Goal: Navigation & Orientation: Find specific page/section

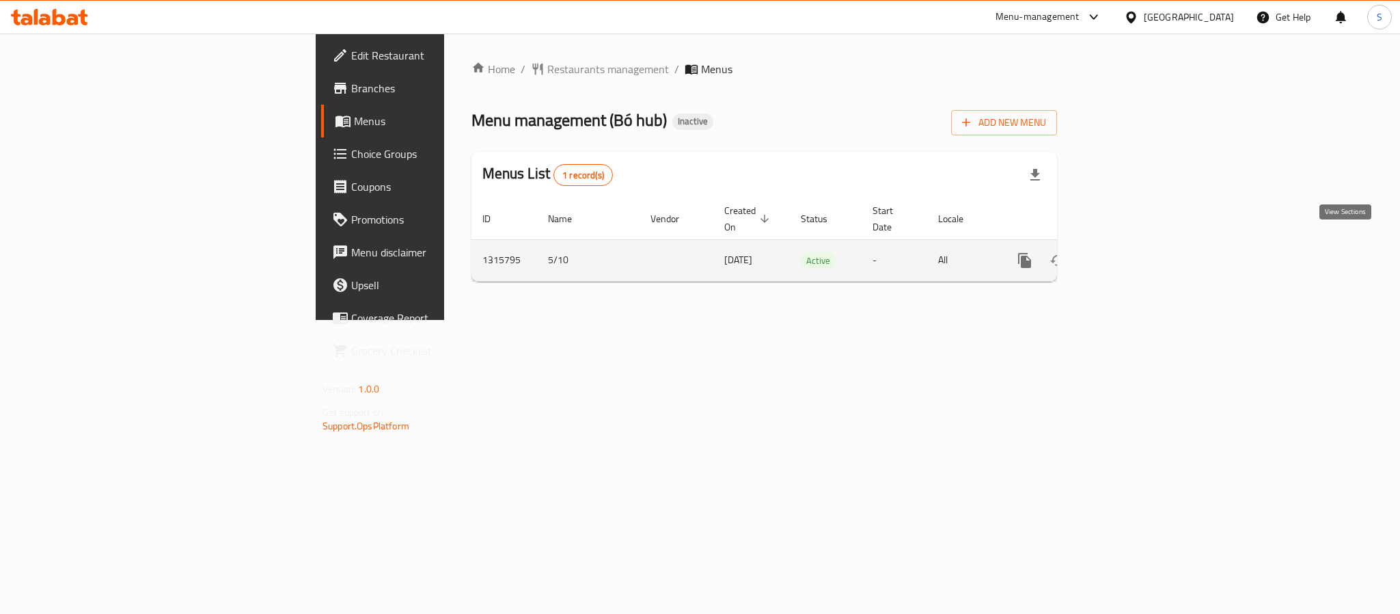
click at [1132, 252] on icon "enhanced table" at bounding box center [1123, 260] width 16 height 16
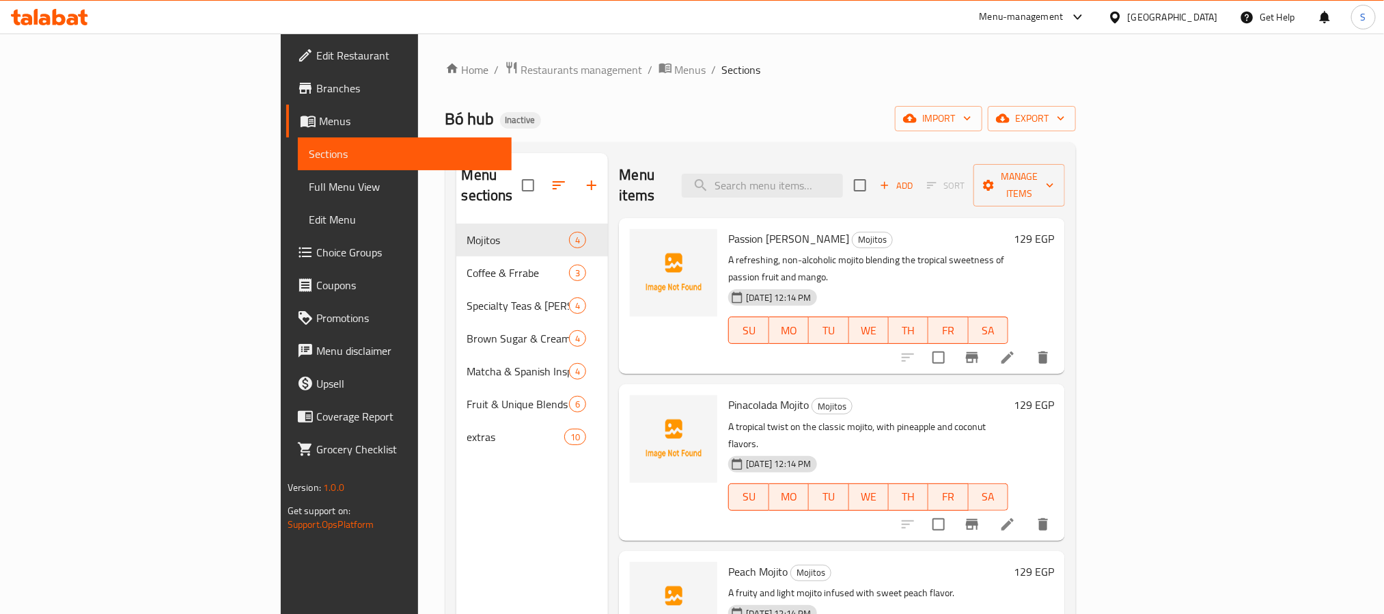
click at [780, 133] on div "Home / Restaurants management / Menus / Sections Bó hub Inactive import export …" at bounding box center [761, 419] width 631 height 717
click at [1128, 12] on div at bounding box center [1118, 17] width 20 height 15
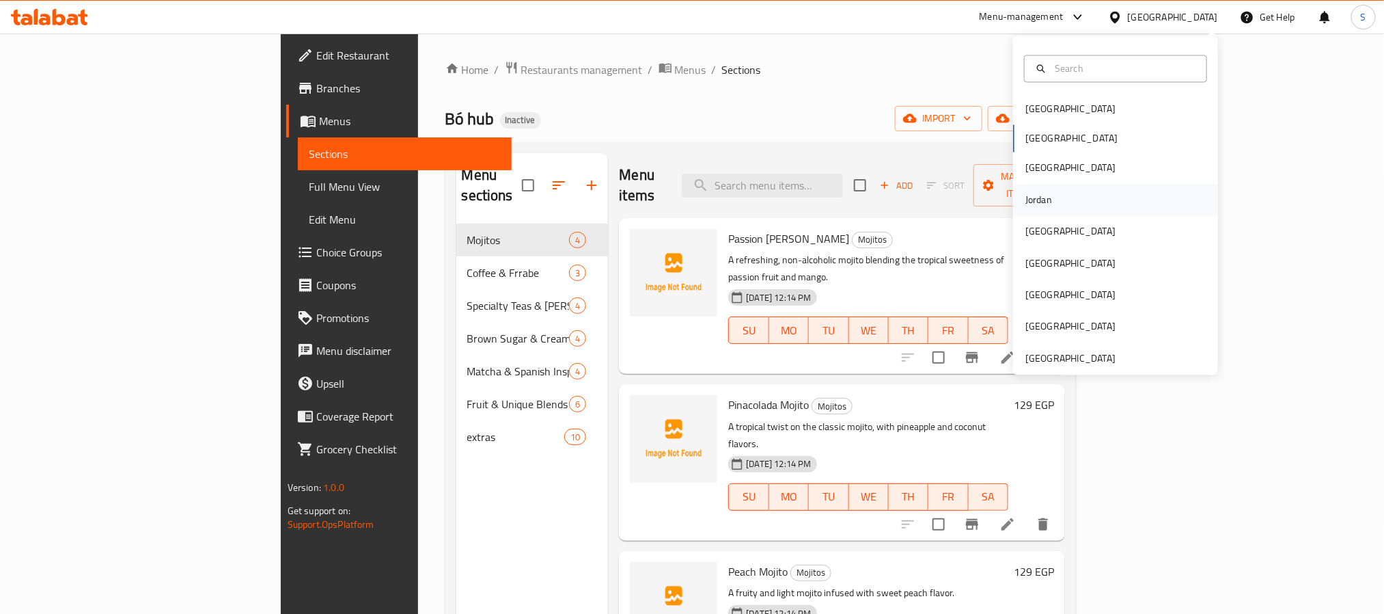
click at [1067, 197] on div "Jordan" at bounding box center [1115, 199] width 205 height 31
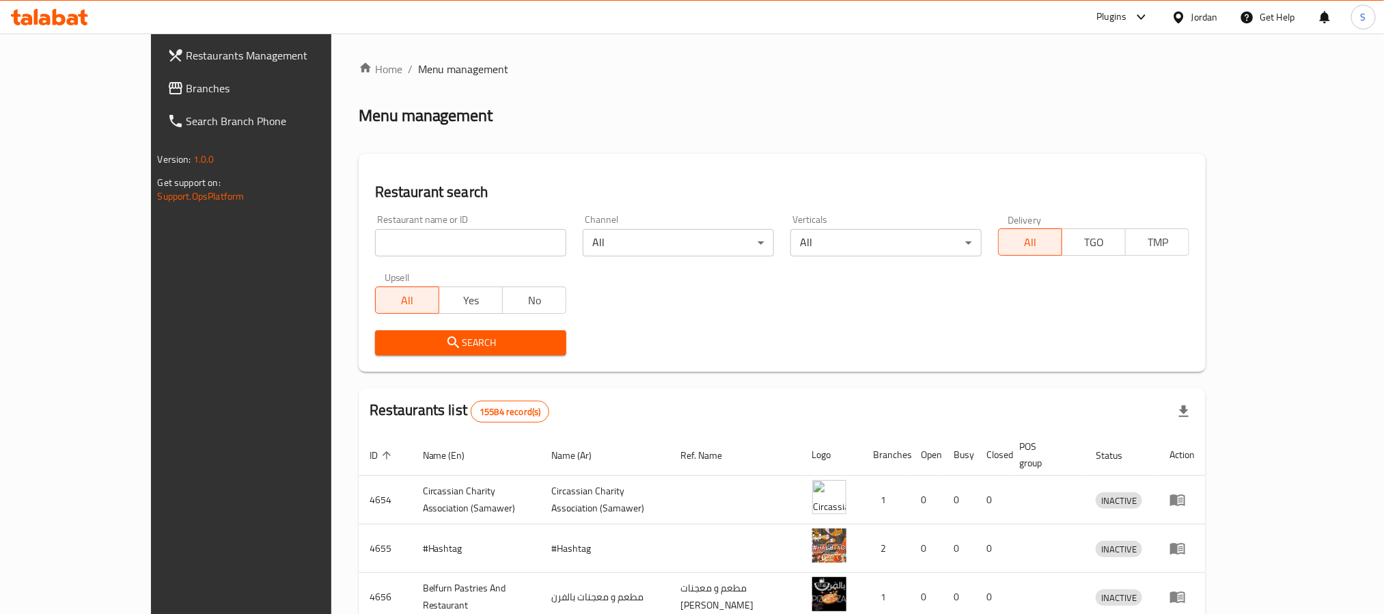
click at [187, 93] on span "Branches" at bounding box center [279, 88] width 185 height 16
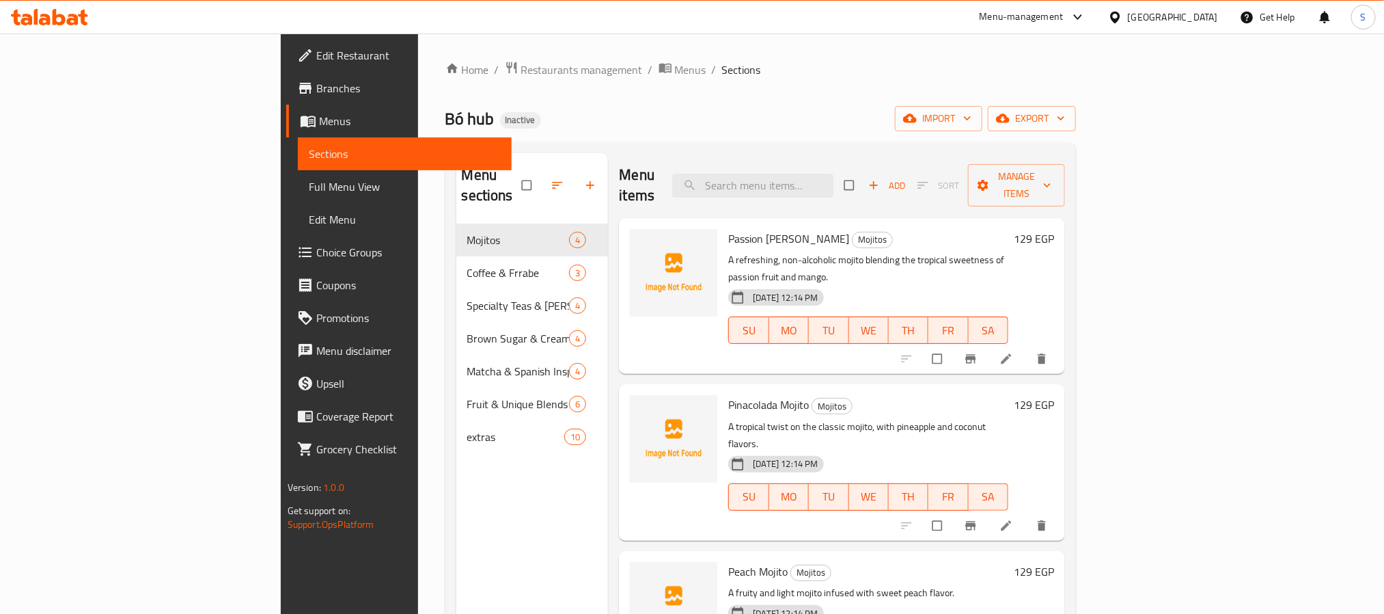
click at [309, 187] on span "Full Menu View" at bounding box center [405, 186] width 192 height 16
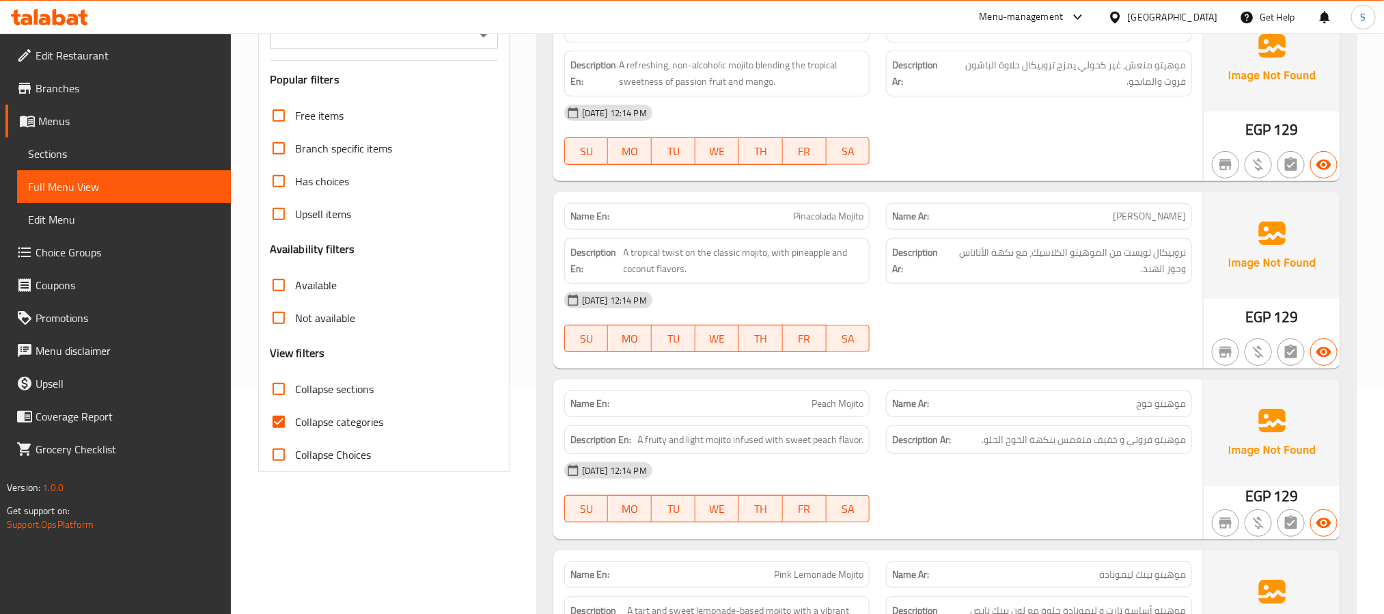
scroll to position [279, 0]
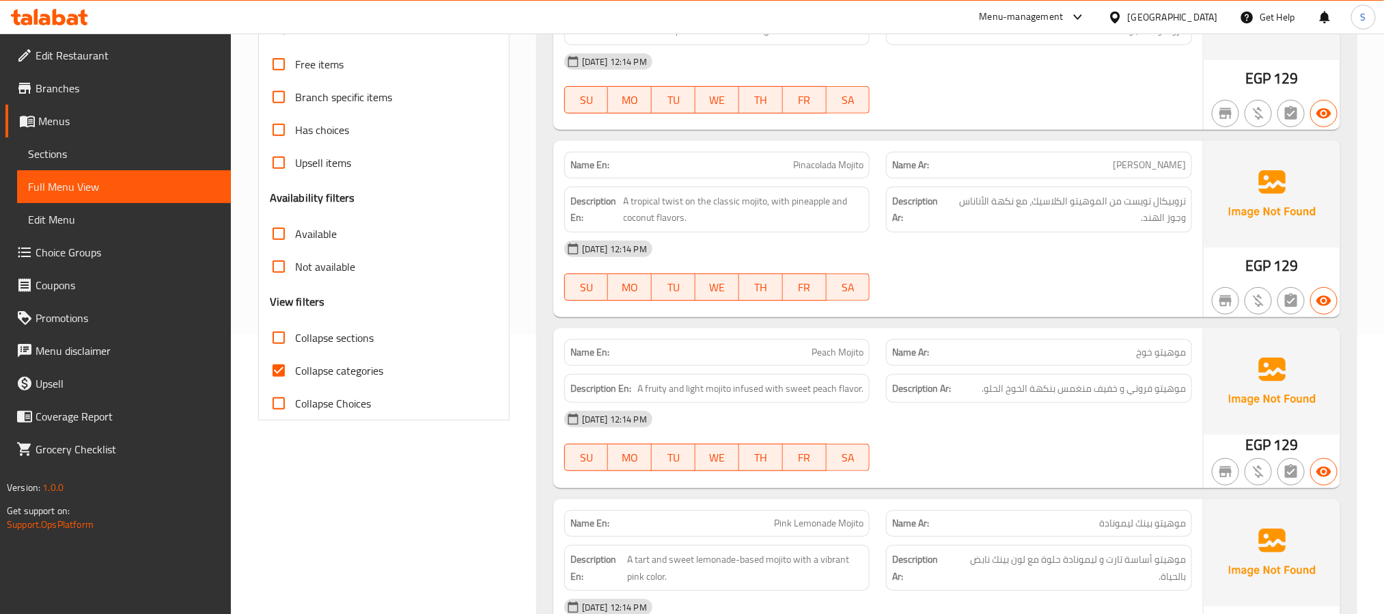
click at [271, 371] on input "Collapse categories" at bounding box center [278, 370] width 33 height 33
checkbox input "false"
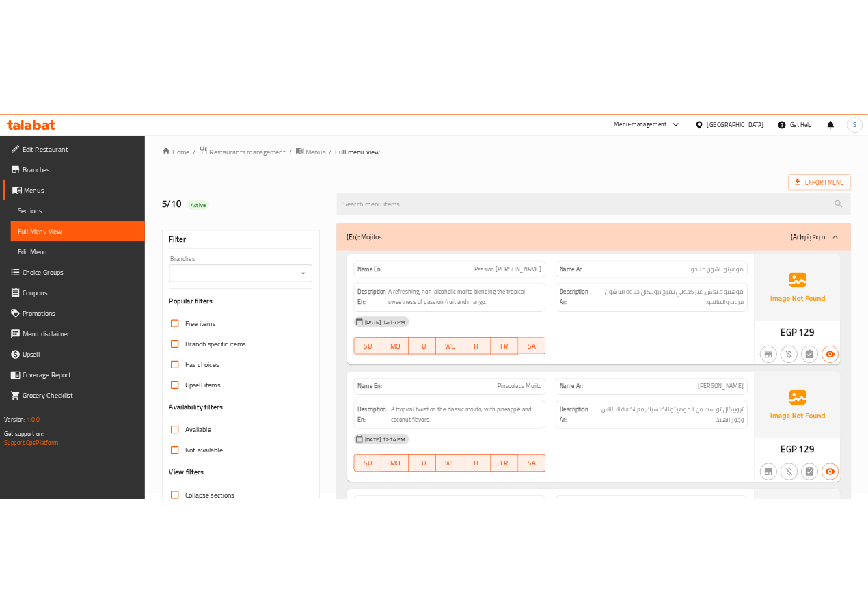
scroll to position [0, 0]
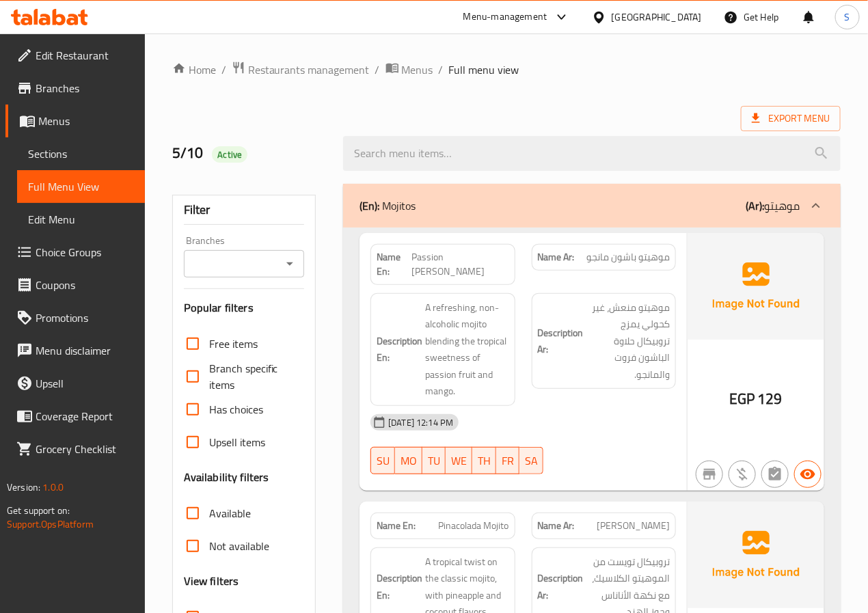
click at [312, 171] on div "5/10 Active" at bounding box center [250, 153] width 172 height 61
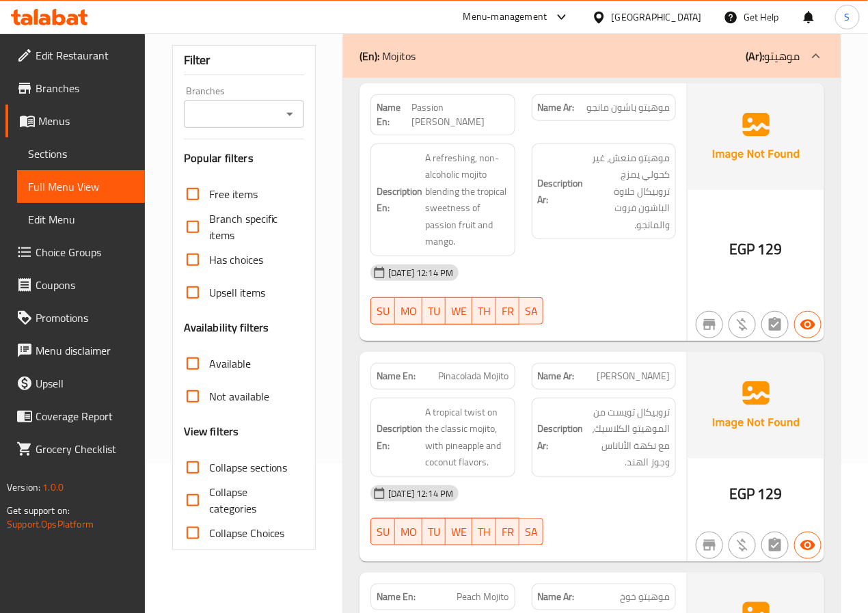
scroll to position [148, 0]
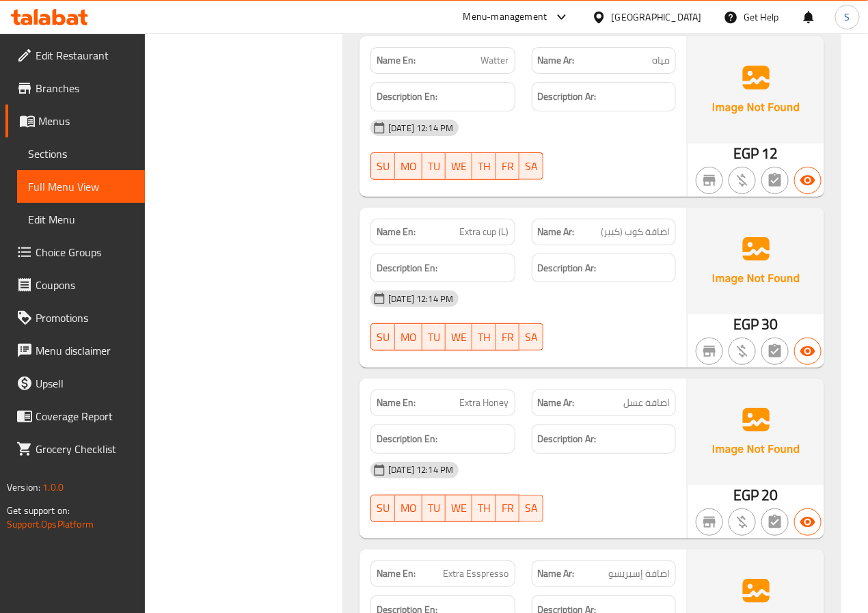
scroll to position [7136, 0]
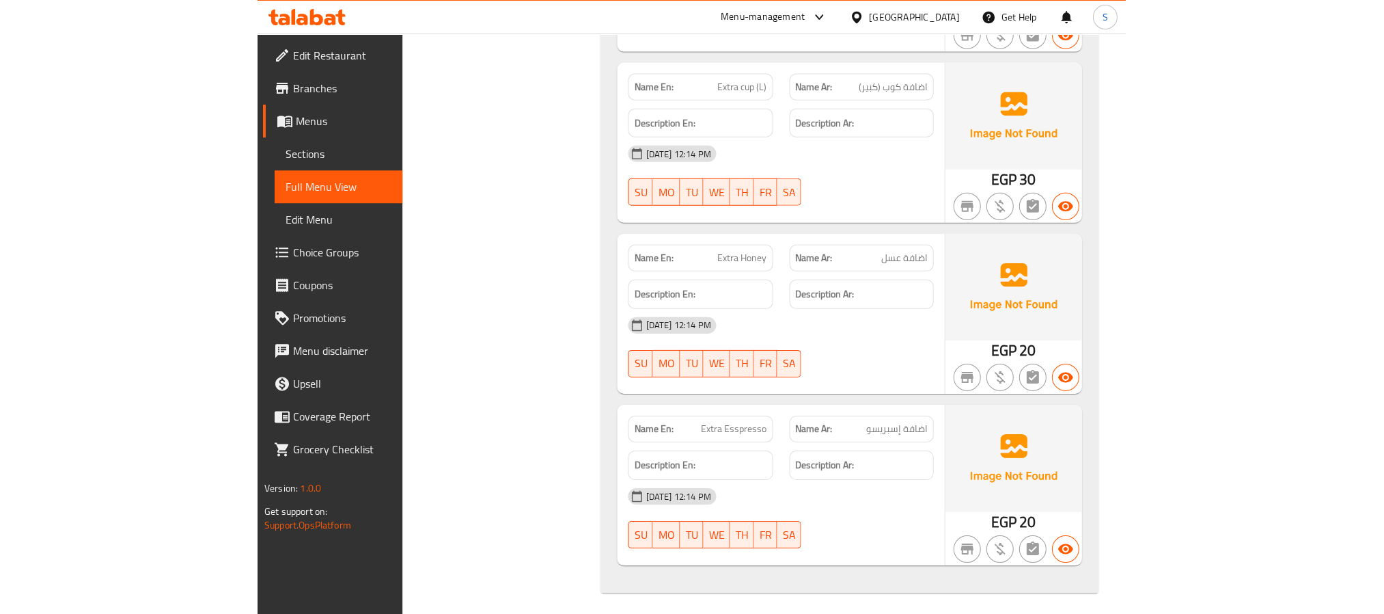
scroll to position [4347, 0]
